Goal: Communication & Community: Ask a question

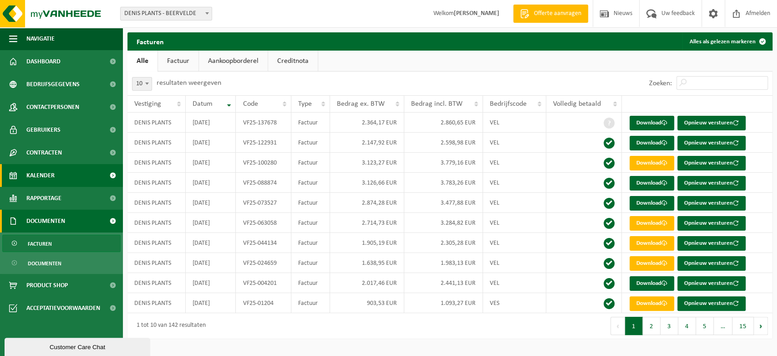
click at [51, 177] on span "Kalender" at bounding box center [40, 175] width 28 height 23
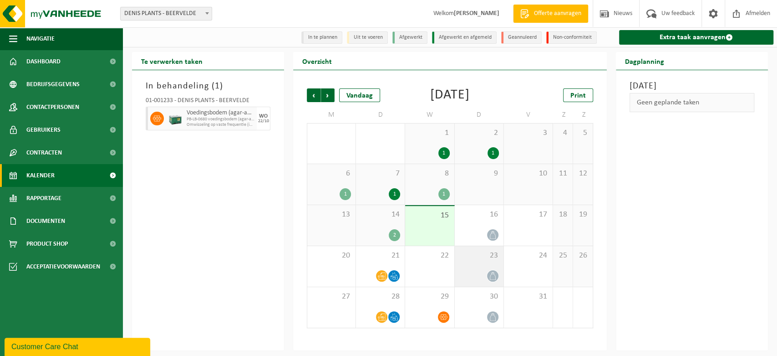
click at [492, 277] on icon at bounding box center [493, 276] width 8 height 8
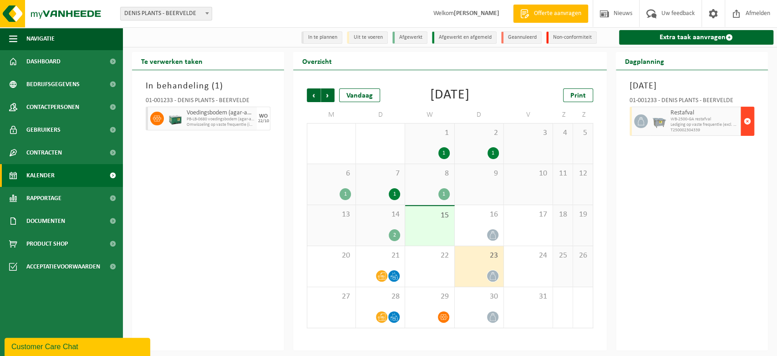
click at [749, 121] on span "button" at bounding box center [747, 121] width 7 height 18
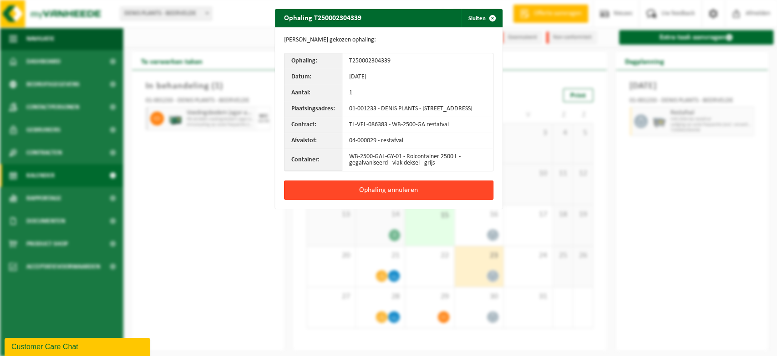
click at [401, 194] on button "Ophaling annuleren" at bounding box center [388, 189] width 209 height 19
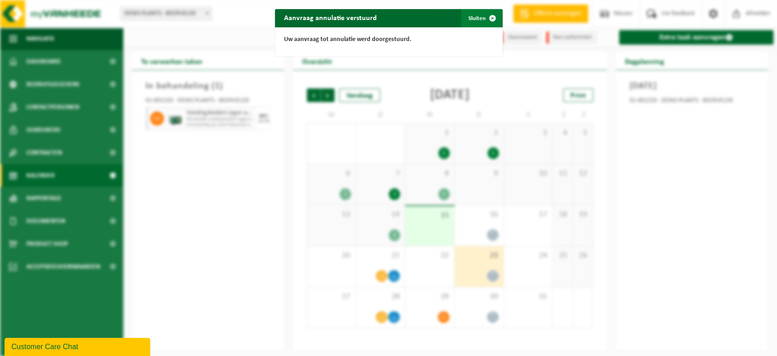
click at [478, 17] on button "Sluiten" at bounding box center [481, 18] width 41 height 18
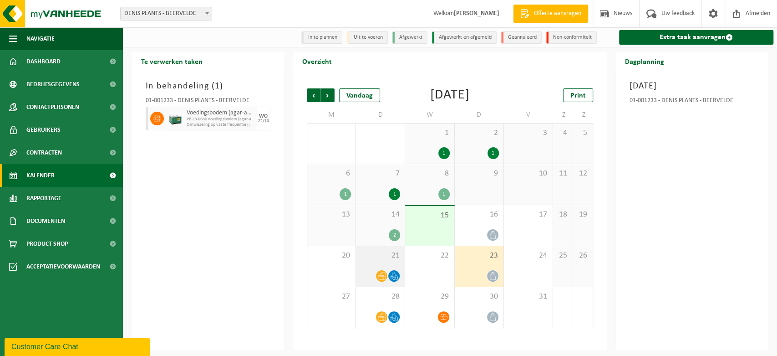
click at [397, 276] on icon at bounding box center [394, 276] width 8 height 8
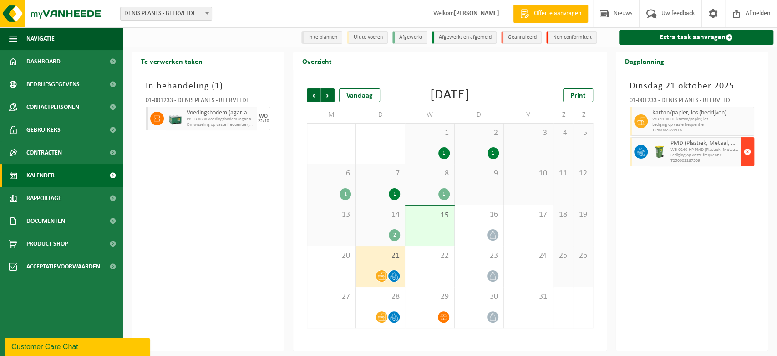
click at [751, 152] on button "button" at bounding box center [748, 151] width 14 height 29
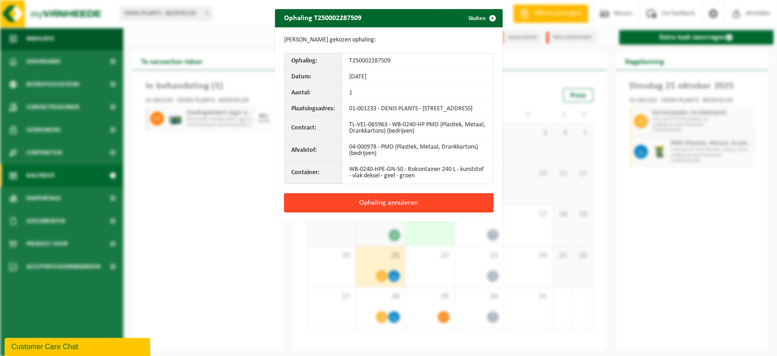
click at [407, 209] on button "Ophaling annuleren" at bounding box center [388, 202] width 209 height 19
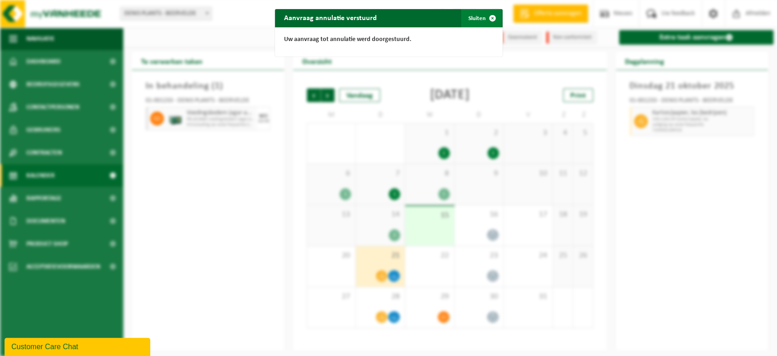
click at [472, 19] on button "Sluiten" at bounding box center [481, 18] width 41 height 18
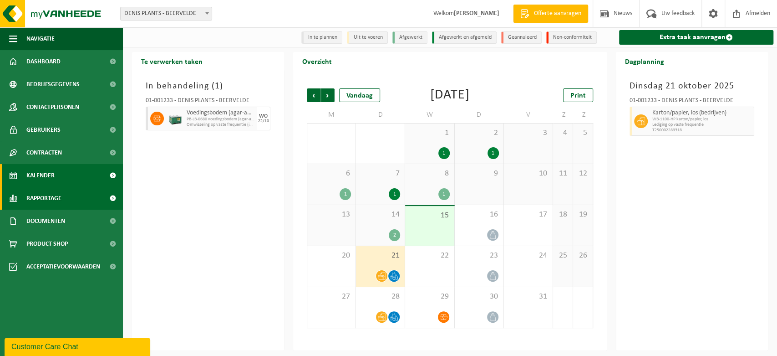
click at [44, 192] on span "Rapportage" at bounding box center [43, 198] width 35 height 23
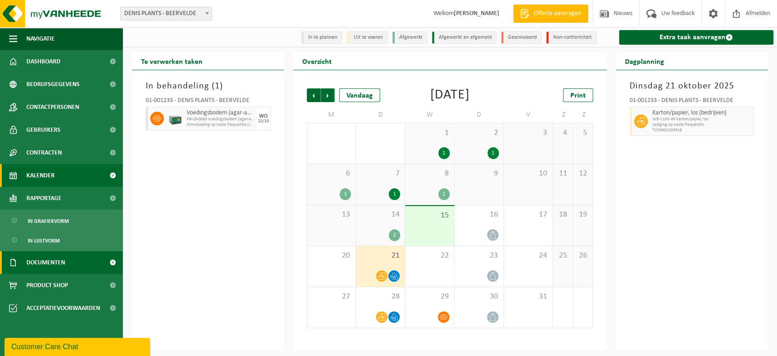
click at [46, 262] on span "Documenten" at bounding box center [45, 262] width 39 height 23
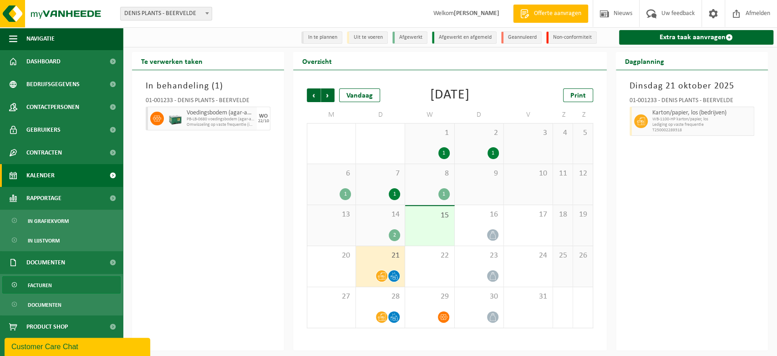
click at [56, 281] on link "Facturen" at bounding box center [61, 284] width 118 height 17
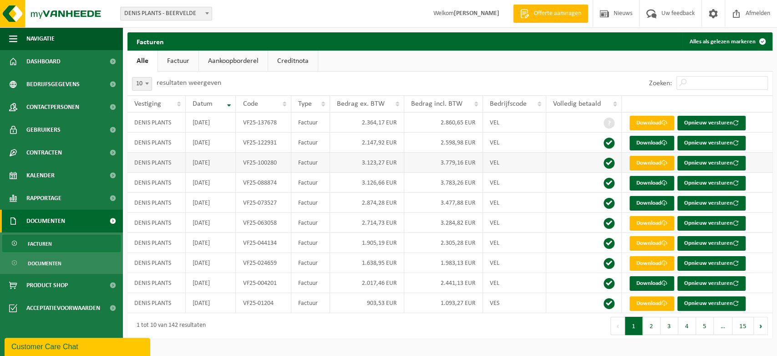
click at [656, 163] on link "Download" at bounding box center [652, 163] width 45 height 15
click at [57, 282] on span "Product Shop" at bounding box center [46, 285] width 41 height 23
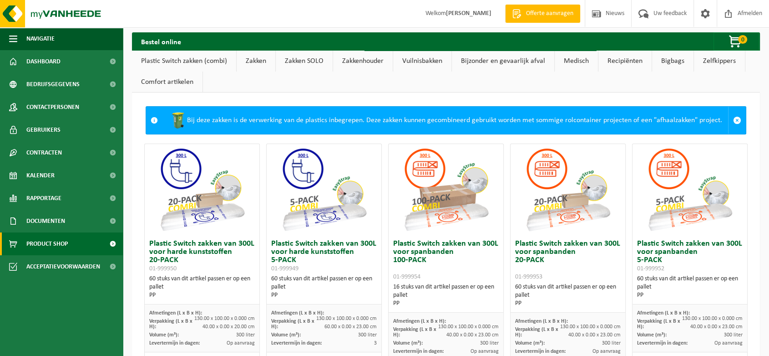
click at [188, 61] on link "Plastic Switch zakken (combi)" at bounding box center [184, 61] width 104 height 21
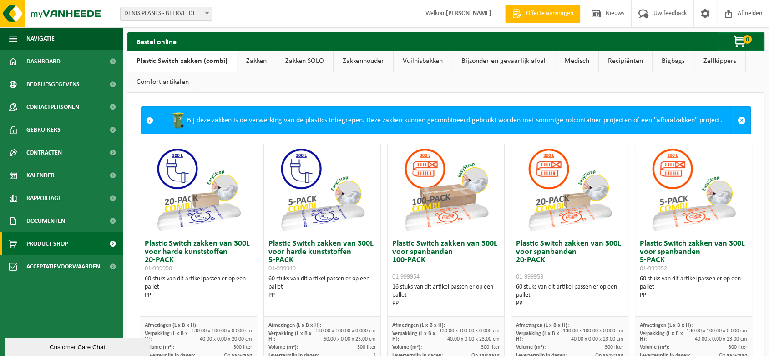
scroll to position [101, 0]
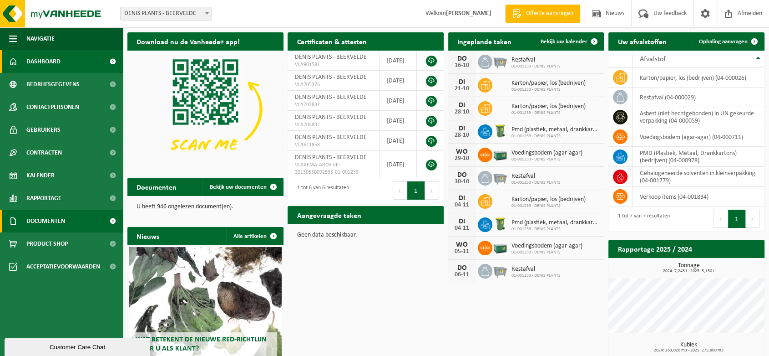
click at [46, 220] on span "Documenten" at bounding box center [45, 220] width 39 height 23
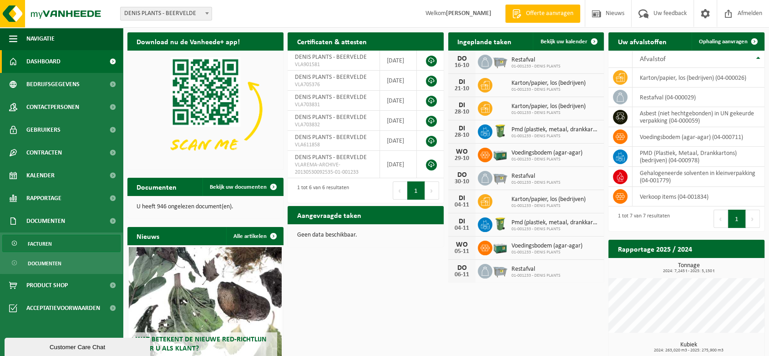
click at [42, 243] on span "Facturen" at bounding box center [40, 243] width 24 height 17
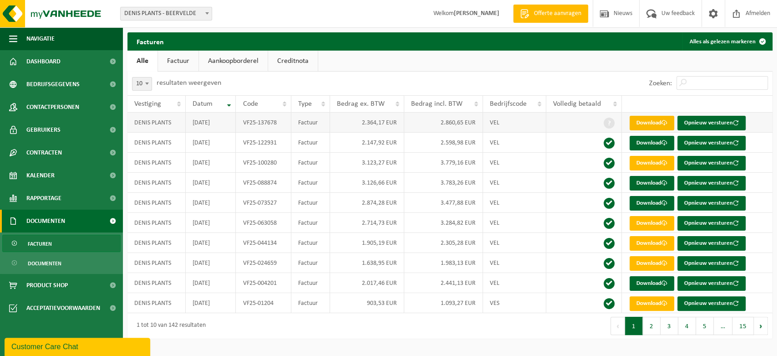
click at [656, 123] on link "Download" at bounding box center [652, 123] width 45 height 15
click at [642, 145] on link "Download" at bounding box center [652, 143] width 45 height 15
click at [645, 162] on link "Download" at bounding box center [652, 163] width 45 height 15
click at [650, 181] on link "Download" at bounding box center [652, 183] width 45 height 15
click at [665, 203] on span at bounding box center [664, 203] width 6 height 6
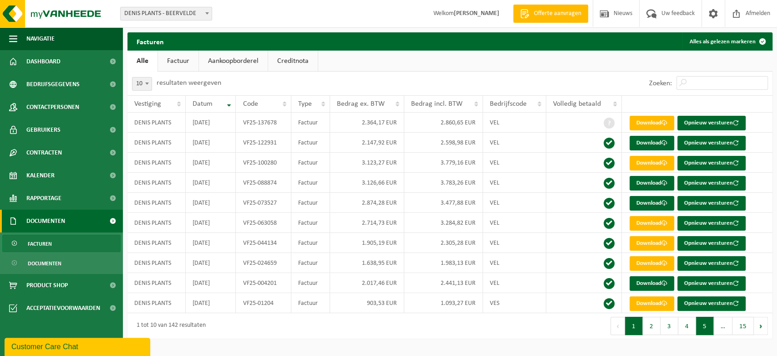
click at [702, 323] on button "5" at bounding box center [705, 325] width 18 height 18
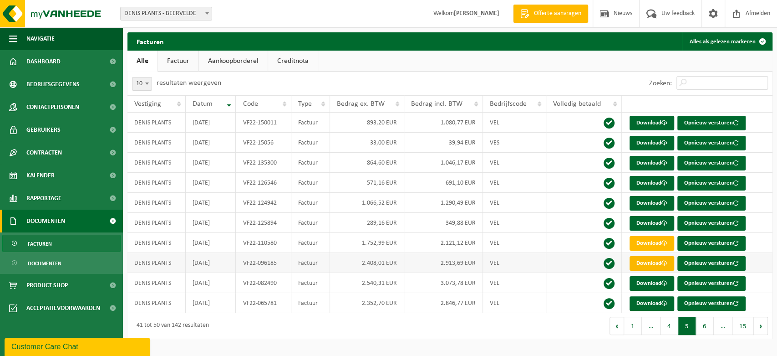
click at [658, 265] on link "Download" at bounding box center [652, 263] width 45 height 15
click at [744, 328] on button "15" at bounding box center [742, 325] width 21 height 18
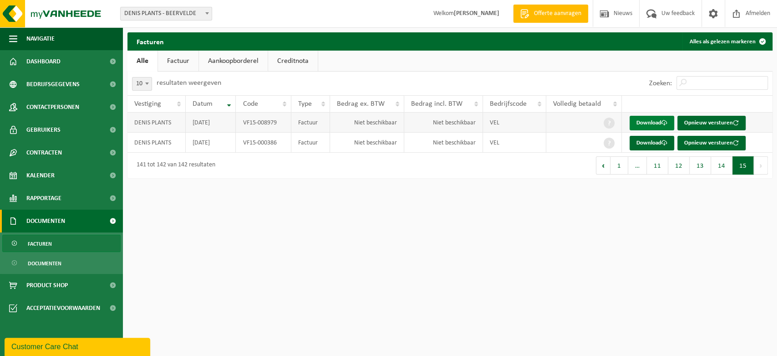
click at [639, 122] on link "Download" at bounding box center [652, 123] width 45 height 15
click at [721, 169] on button "14" at bounding box center [721, 165] width 21 height 18
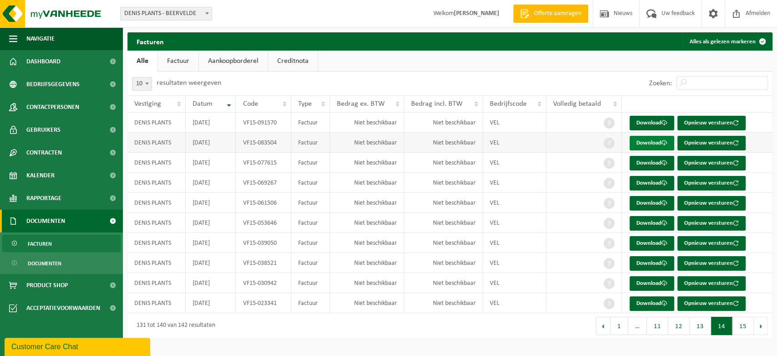
click at [652, 140] on link "Download" at bounding box center [652, 143] width 45 height 15
click at [660, 326] on button "11" at bounding box center [657, 325] width 21 height 18
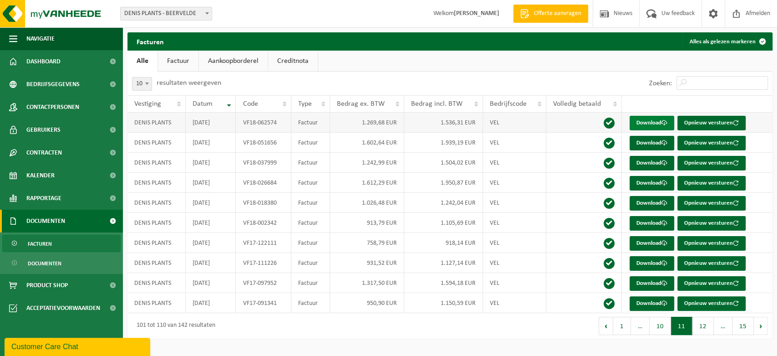
click at [656, 119] on link "Download" at bounding box center [652, 123] width 45 height 15
click at [663, 325] on button "10" at bounding box center [660, 325] width 21 height 18
click at [652, 125] on link "Download" at bounding box center [652, 123] width 45 height 15
click at [617, 329] on button "Vorige" at bounding box center [609, 325] width 15 height 18
click at [648, 327] on span "…" at bounding box center [647, 325] width 19 height 18
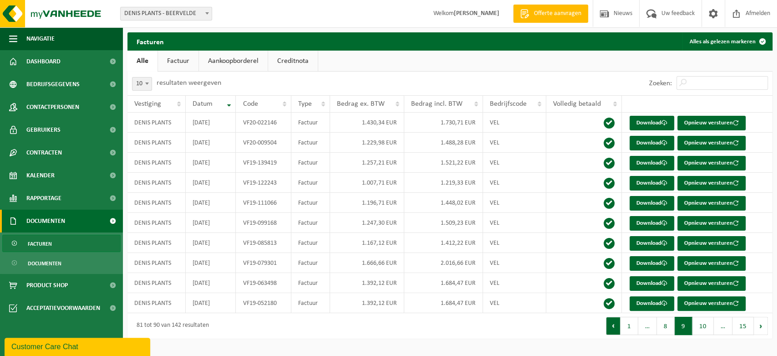
click at [618, 325] on button "Vorige" at bounding box center [613, 325] width 15 height 18
click at [671, 324] on button "7" at bounding box center [670, 325] width 18 height 18
click at [656, 259] on link "Download" at bounding box center [652, 263] width 45 height 15
drag, startPoint x: 133, startPoint y: 345, endPoint x: 133, endPoint y: 562, distance: 216.7
click at [133, 345] on div "Customer Care Chat" at bounding box center [77, 346] width 132 height 11
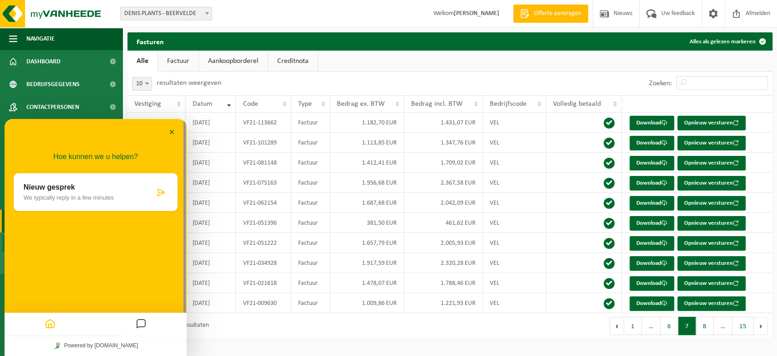
click at [83, 189] on p "Nieuw gesprek" at bounding box center [89, 187] width 131 height 8
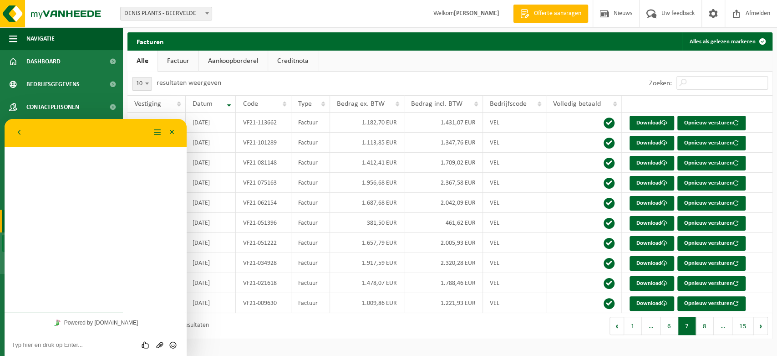
click at [54, 339] on div "Beoordeel deze chat Upload bestand Emoji invoeren" at bounding box center [96, 344] width 182 height 23
click at [55, 341] on textarea at bounding box center [96, 344] width 168 height 7
click at [654, 182] on link "Download" at bounding box center [652, 183] width 45 height 15
click at [661, 262] on link "Download" at bounding box center [652, 263] width 45 height 15
click at [662, 239] on link "Download" at bounding box center [652, 243] width 45 height 15
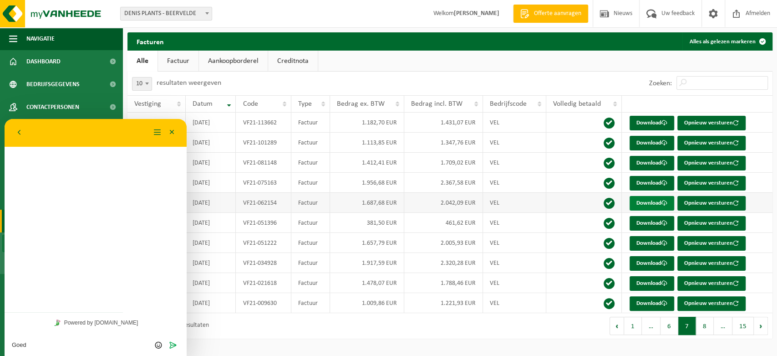
click at [647, 200] on link "Download" at bounding box center [652, 203] width 45 height 15
click at [654, 238] on link "Download" at bounding box center [652, 243] width 45 height 15
click at [653, 263] on link "Download" at bounding box center [652, 263] width 45 height 15
drag, startPoint x: 96, startPoint y: 353, endPoint x: 67, endPoint y: 346, distance: 30.0
click at [94, 351] on div "Goed Beoordeel deze chat Upload bestand Emoji invoeren Verzenden" at bounding box center [96, 344] width 182 height 23
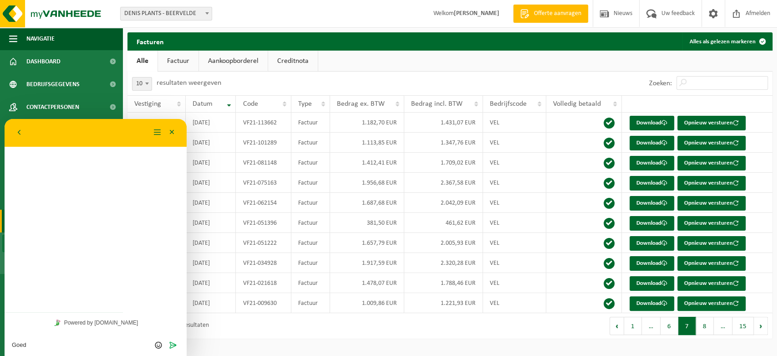
click at [34, 345] on textarea "Goed" at bounding box center [96, 344] width 168 height 7
type textarea "Goedemiddag"
click at [156, 136] on button "Menu" at bounding box center [157, 133] width 15 height 14
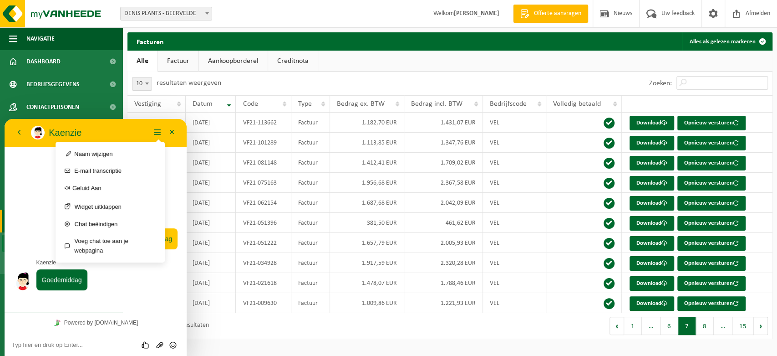
click at [84, 342] on textarea at bounding box center [96, 344] width 168 height 7
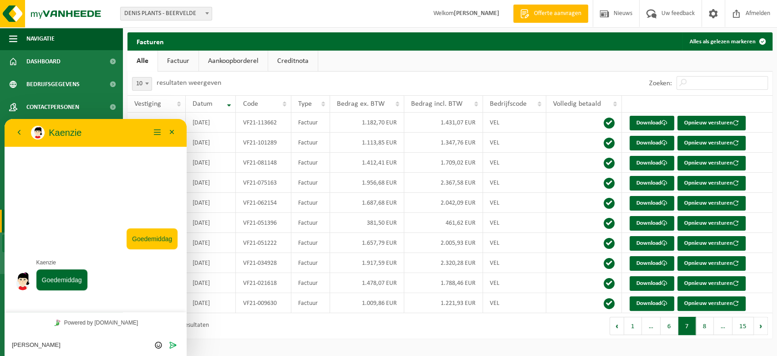
type textarea "[PERSON_NAME],"
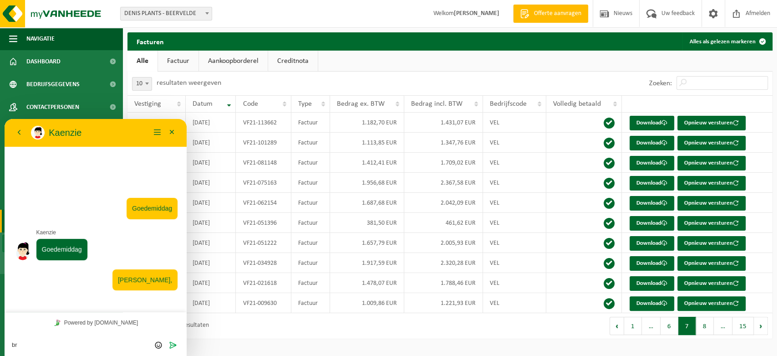
type textarea "b"
type textarea "vraagje ivm onze facturen:"
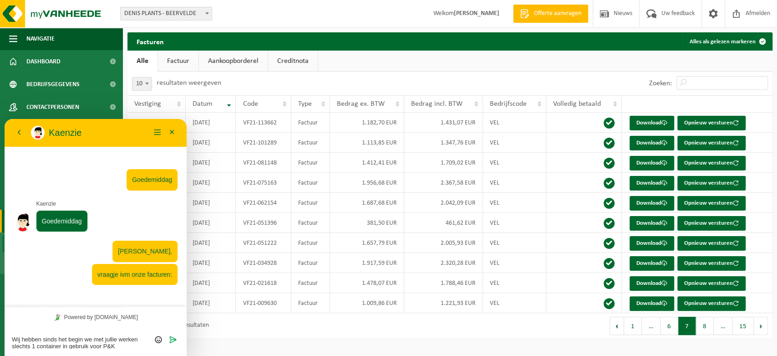
type textarea "Wij hebben sinds het begin we met jullie werken slechts 1 container in gebruik …"
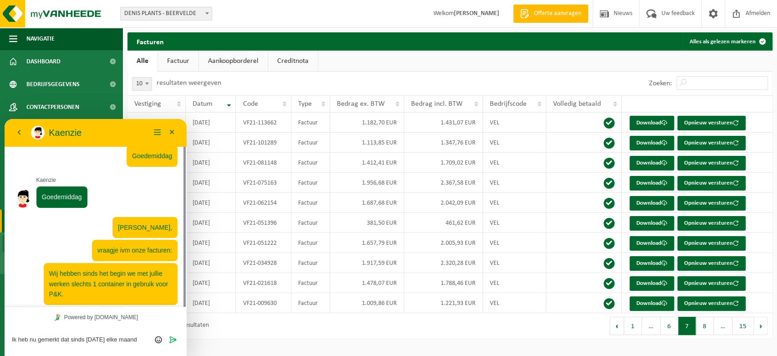
scroll to position [15, 0]
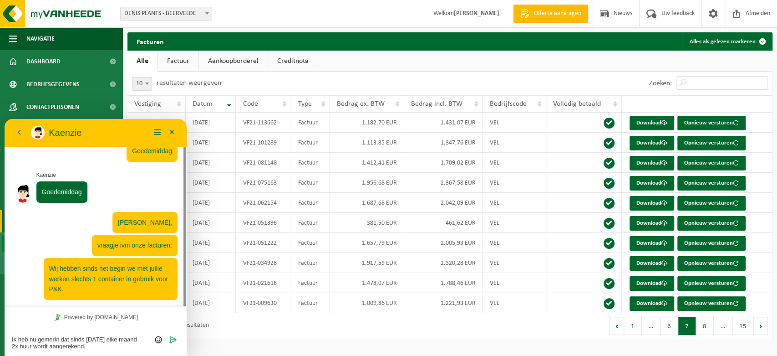
type textarea "Ik heb nu gemerkt dat sinds [DATE] elke maand 2x huur wordt aangerekend."
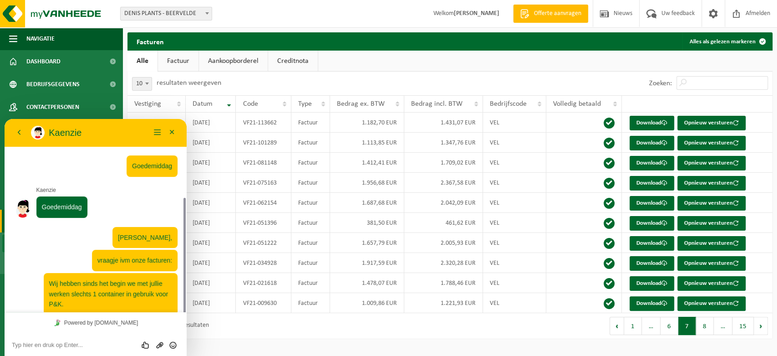
scroll to position [43, 0]
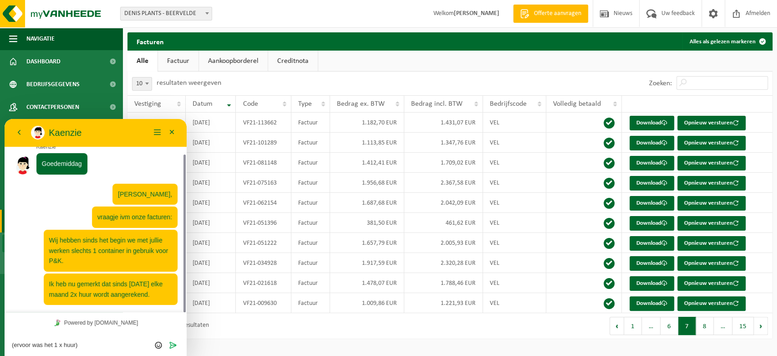
type textarea "(ervoor was het 1 x huur)."
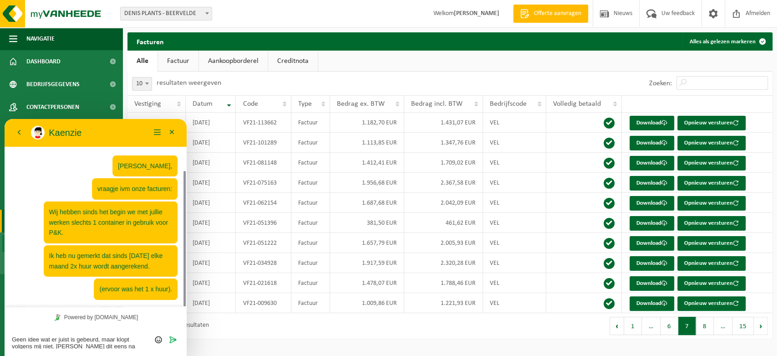
scroll to position [78, 0]
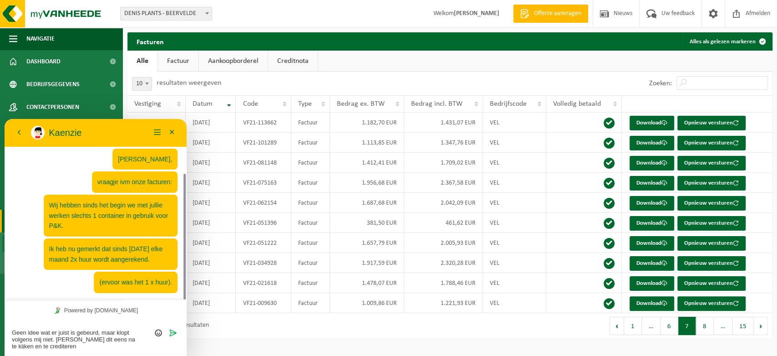
type textarea "Geen idee wat er juist is gebeurd, maar klopt volgens mij niet. [PERSON_NAME] d…"
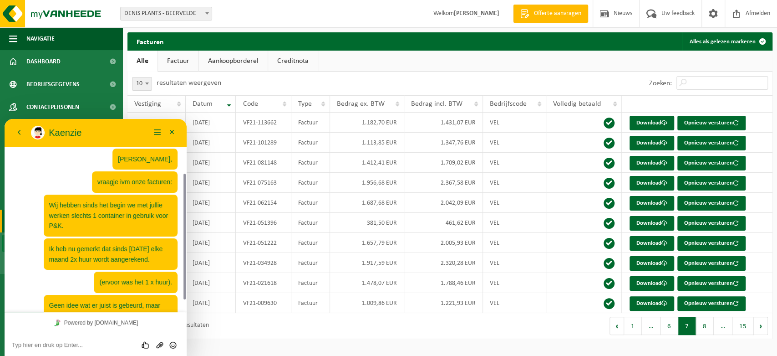
scroll to position [110, 0]
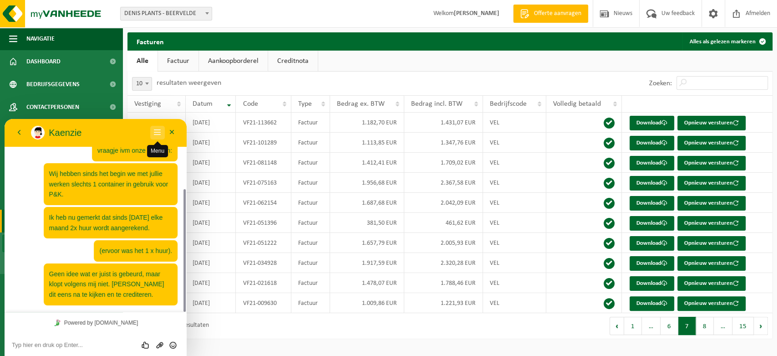
click at [158, 131] on button "Menu" at bounding box center [157, 133] width 15 height 14
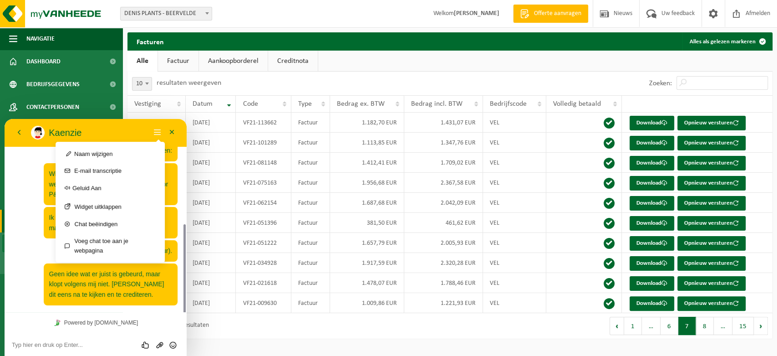
scroll to position [135, 0]
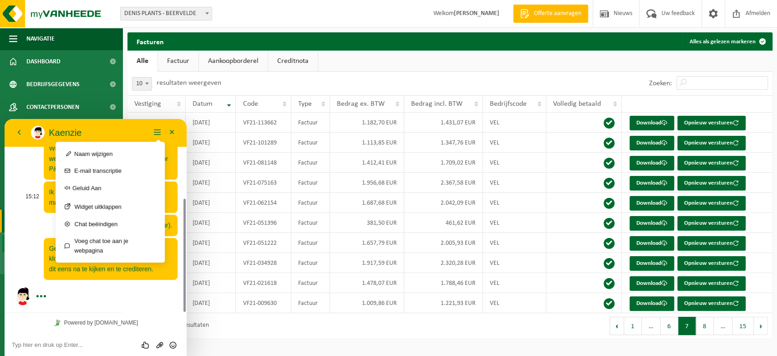
click at [25, 211] on div "15:12 Ik heb nu gemerkt dat sinds [DATE] elke maand 2x huur wordt aangerekend." at bounding box center [99, 196] width 157 height 31
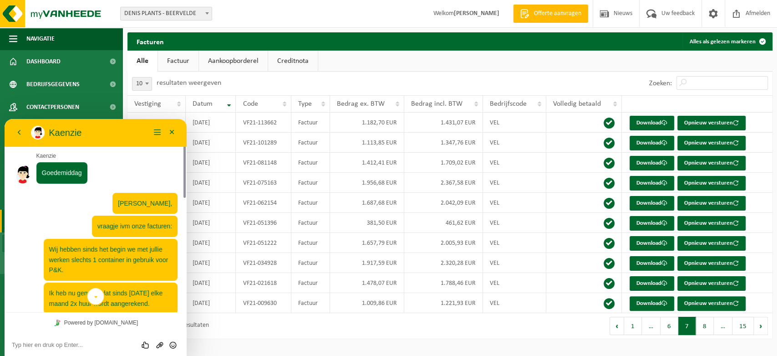
scroll to position [0, 0]
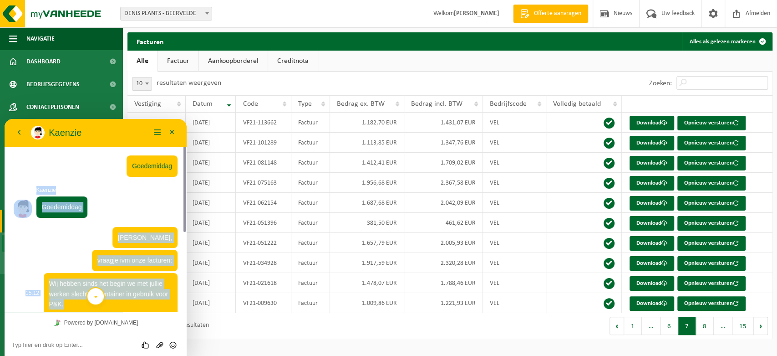
drag, startPoint x: 102, startPoint y: 201, endPoint x: 153, endPoint y: 301, distance: 111.8
click at [153, 301] on span "15:10 Goedemiddag [PERSON_NAME] 15:11 15:11 [PERSON_NAME], 15:11 vraagje ivm on…" at bounding box center [96, 283] width 164 height 261
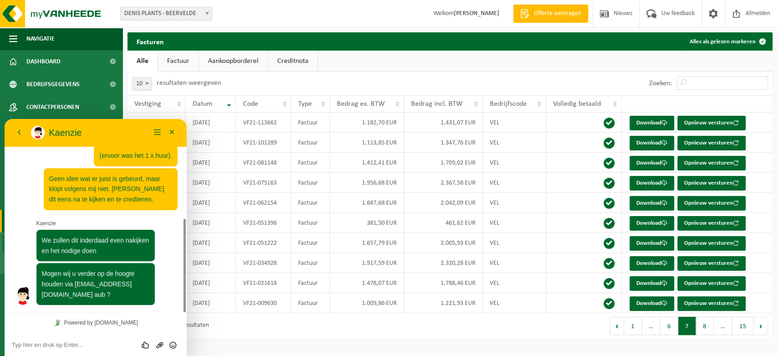
scroll to position [205, 0]
click at [63, 344] on textarea at bounding box center [96, 344] width 168 height 7
type textarea "o"
type textarea "2 x ok."
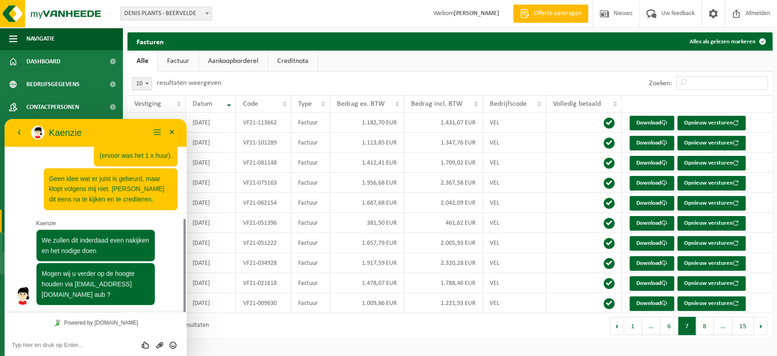
scroll to position [235, 0]
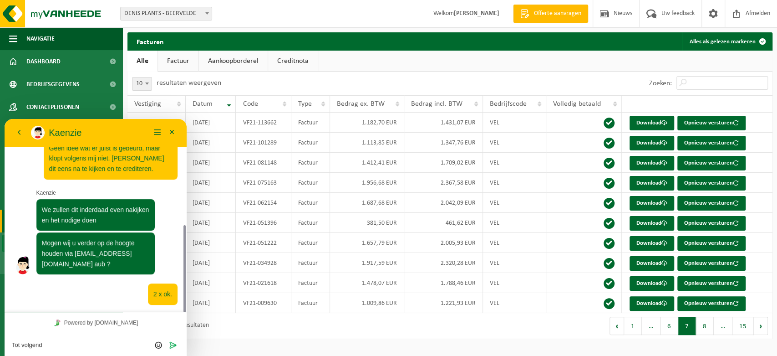
type textarea "Tot volgende"
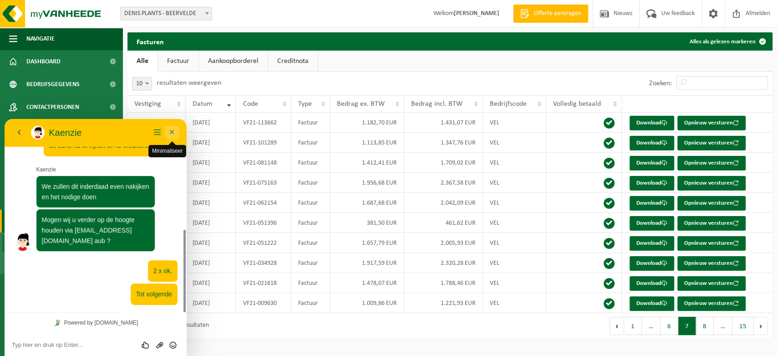
click at [173, 130] on button "Minimaliseer" at bounding box center [172, 133] width 15 height 14
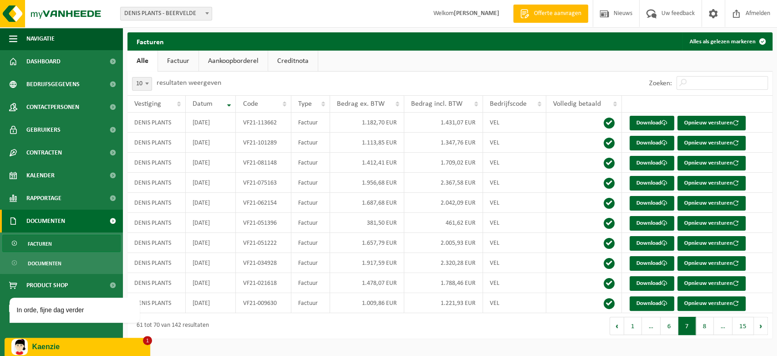
click at [73, 342] on p "Kaenzie" at bounding box center [87, 346] width 111 height 8
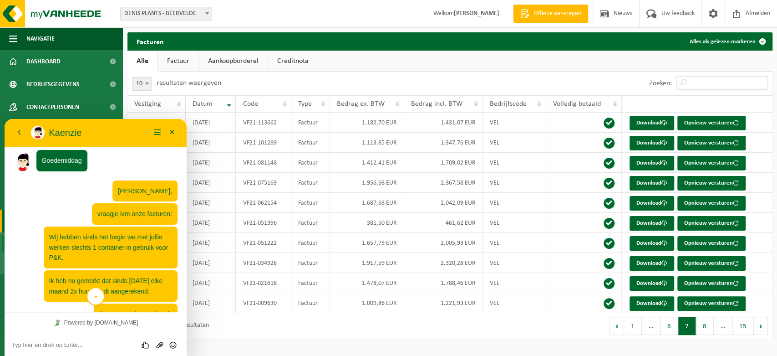
scroll to position [299, 0]
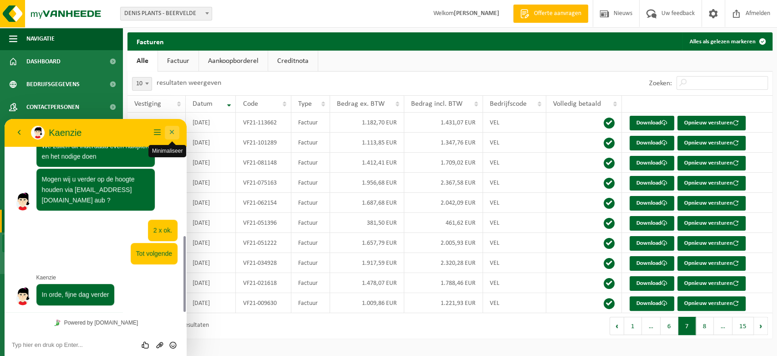
click at [172, 131] on button "Minimaliseer" at bounding box center [172, 133] width 15 height 14
